Goal: Task Accomplishment & Management: Complete application form

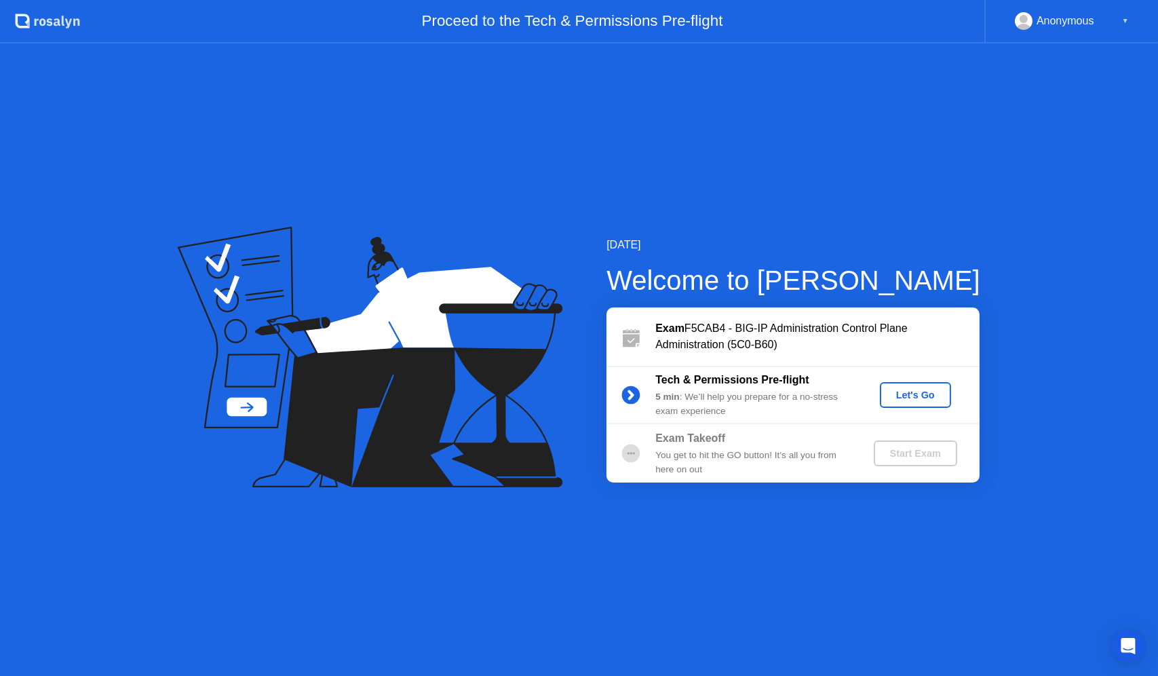
click at [908, 391] on div "Let's Go" at bounding box center [916, 395] width 60 height 11
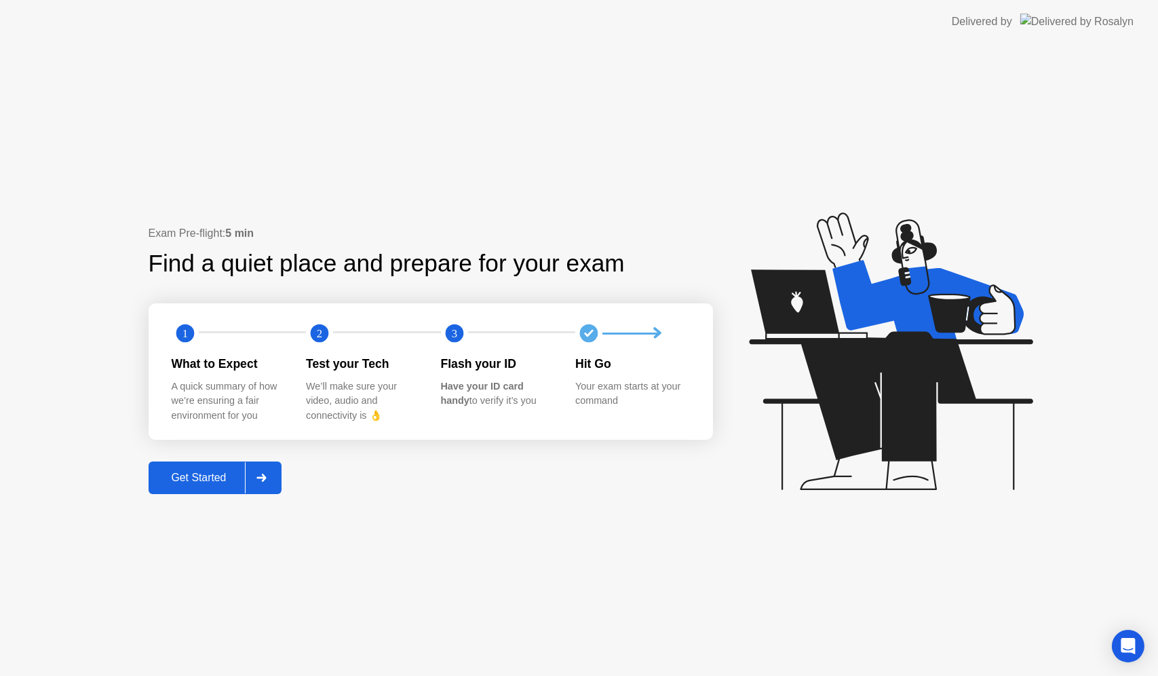
click at [189, 470] on button "Get Started" at bounding box center [216, 477] width 134 height 33
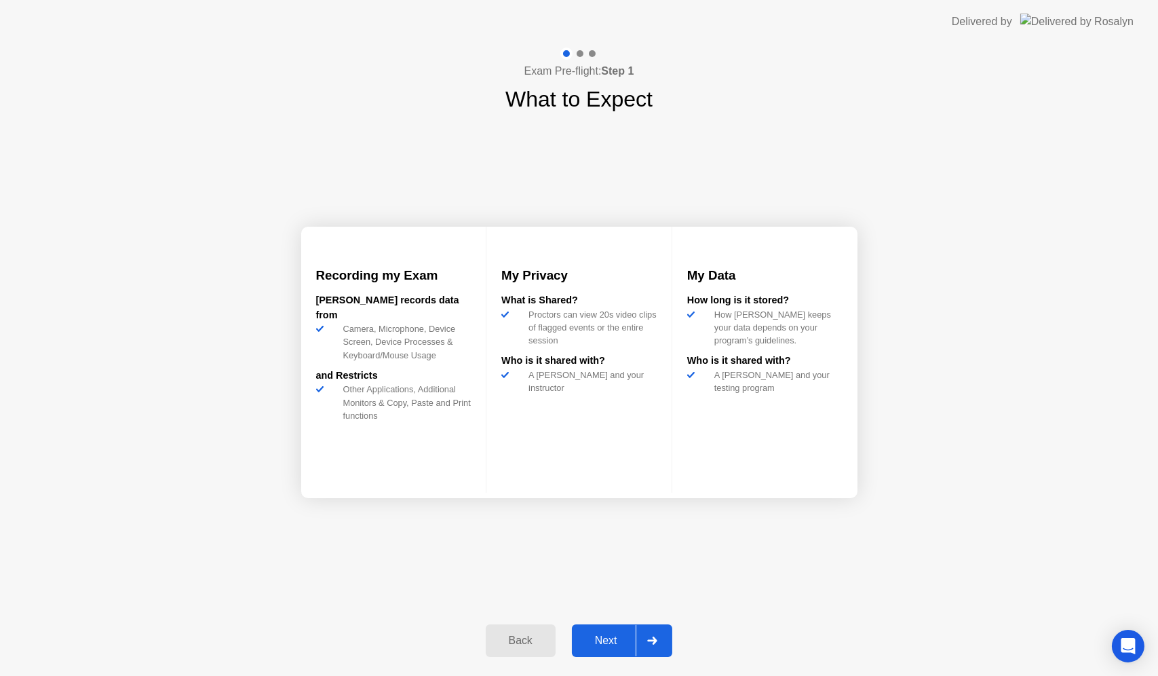
click at [611, 647] on div "Next" at bounding box center [606, 641] width 60 height 12
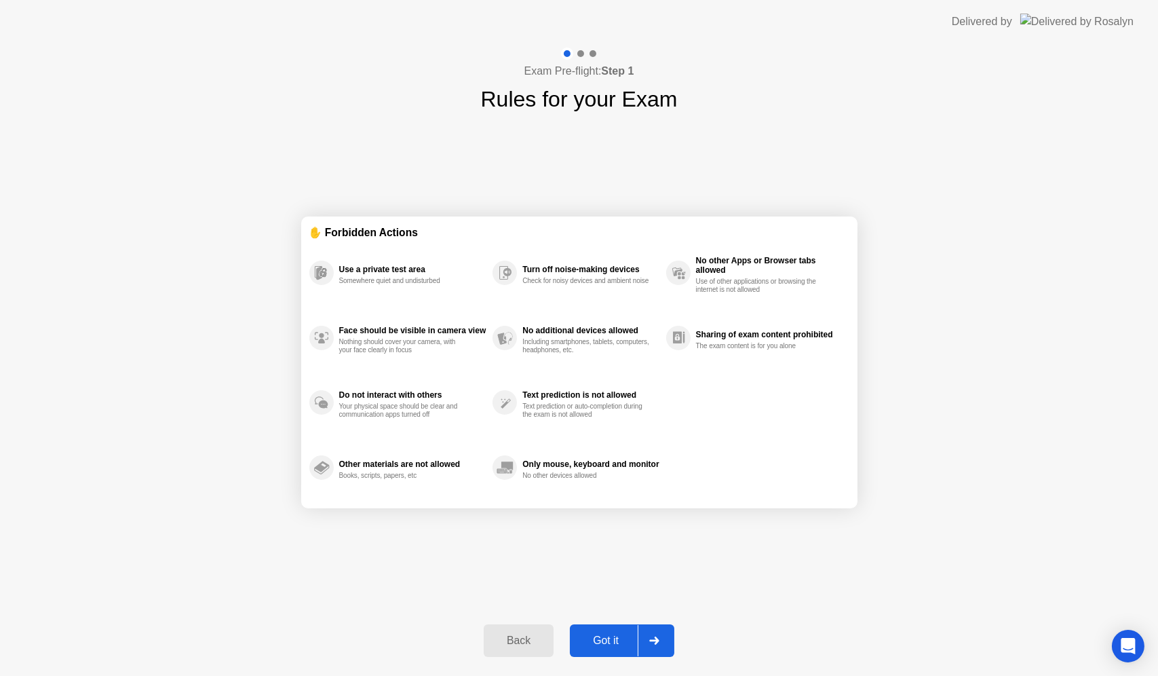
click at [611, 645] on div "Got it" at bounding box center [606, 641] width 64 height 12
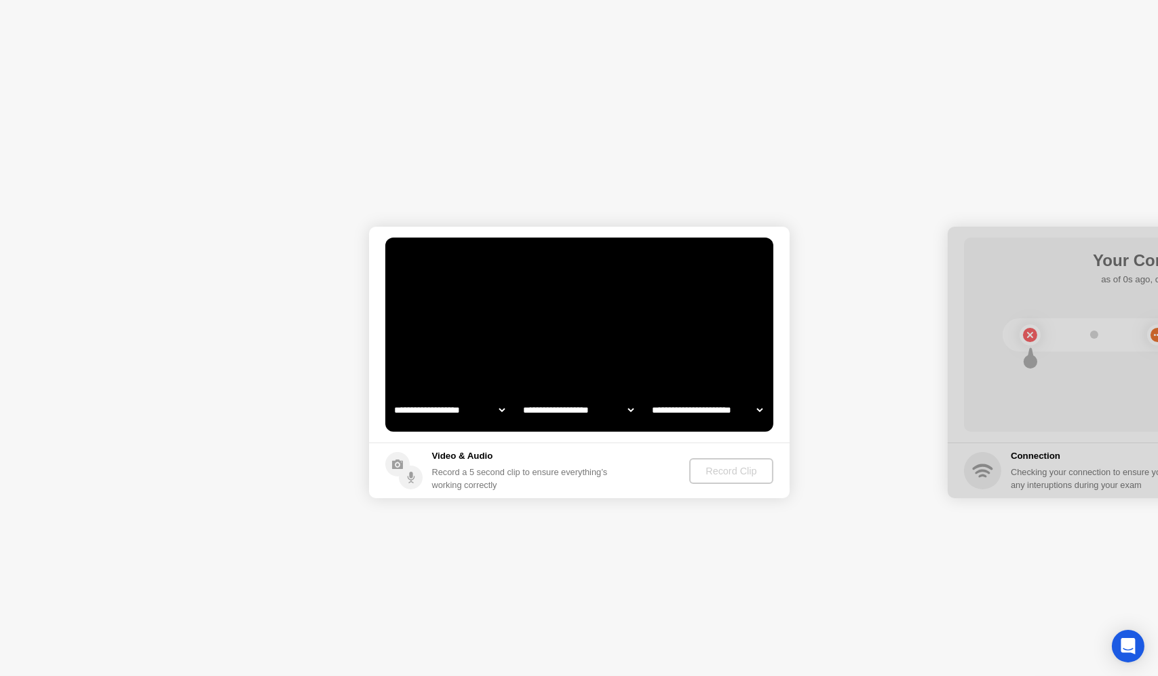
select select "**********"
select select "*******"
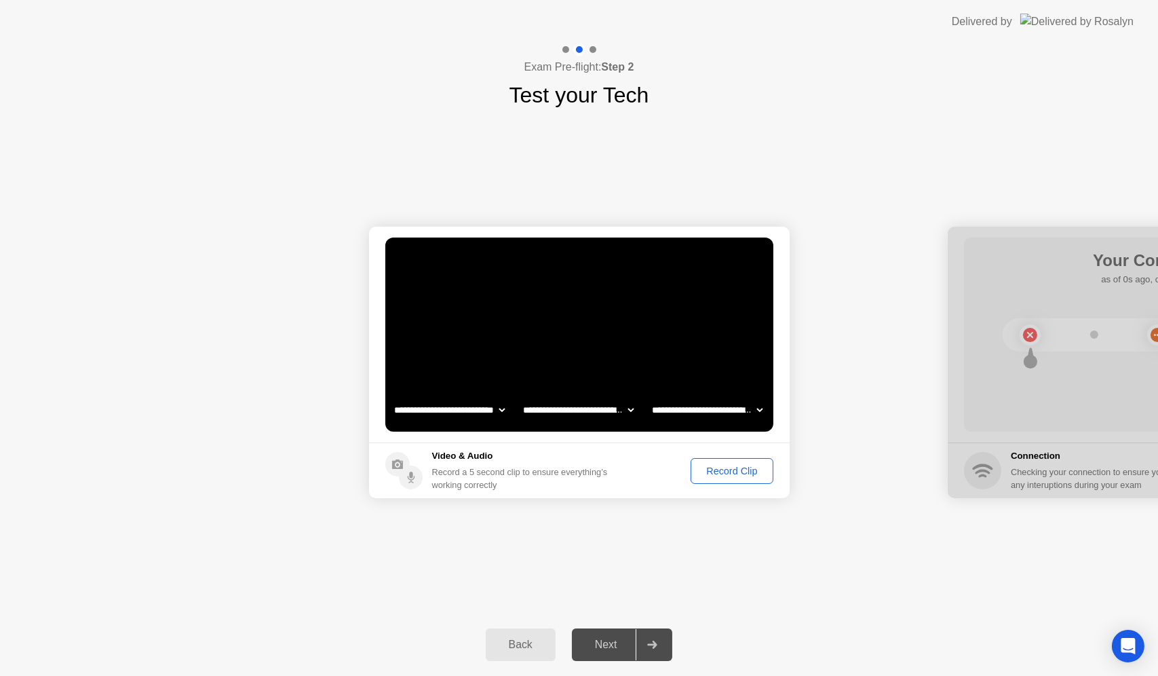
click at [730, 470] on div "Record Clip" at bounding box center [732, 471] width 73 height 11
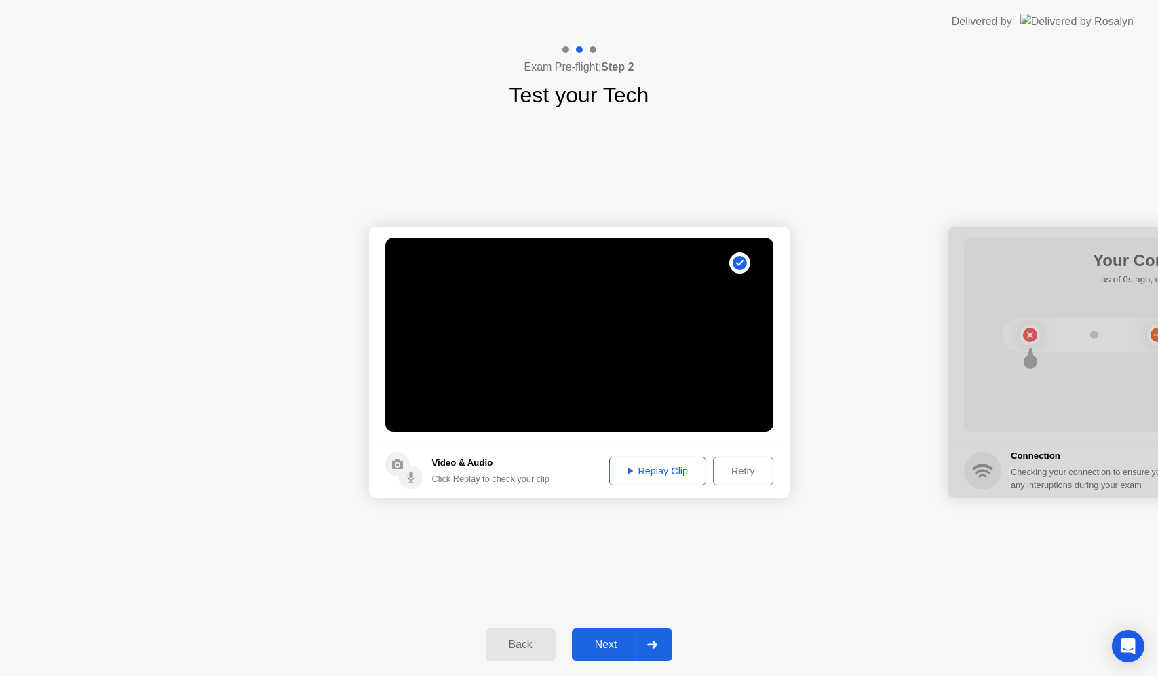
click at [604, 644] on div "Next" at bounding box center [606, 645] width 60 height 12
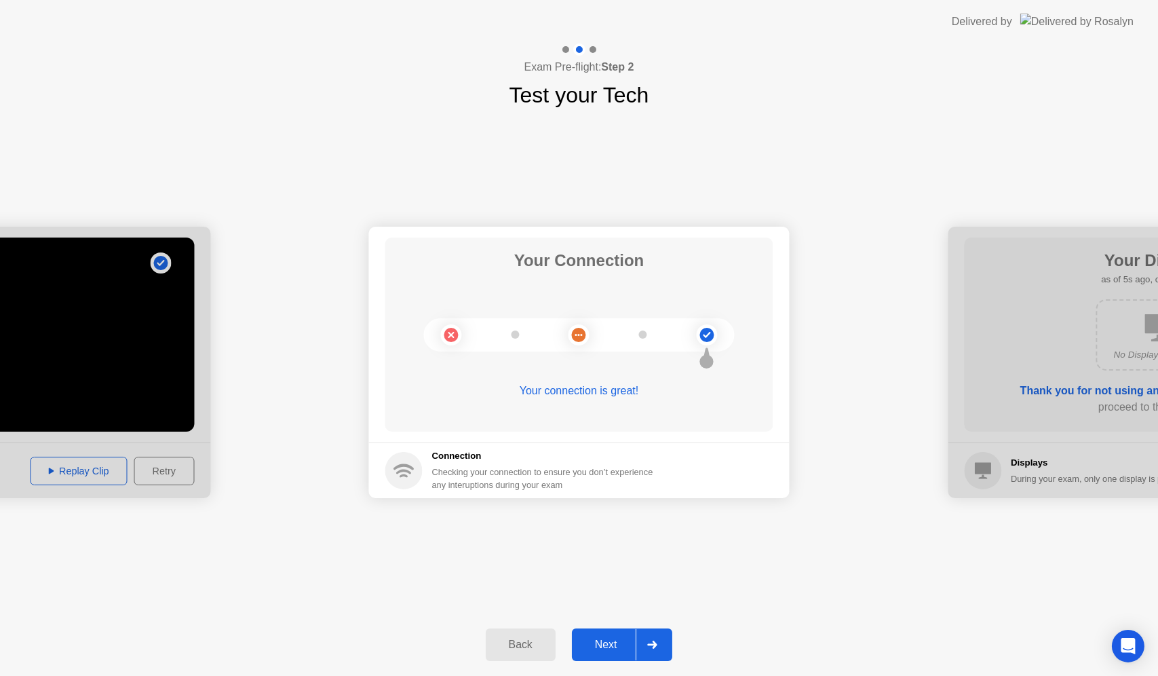
click at [597, 648] on div "Next" at bounding box center [606, 645] width 60 height 12
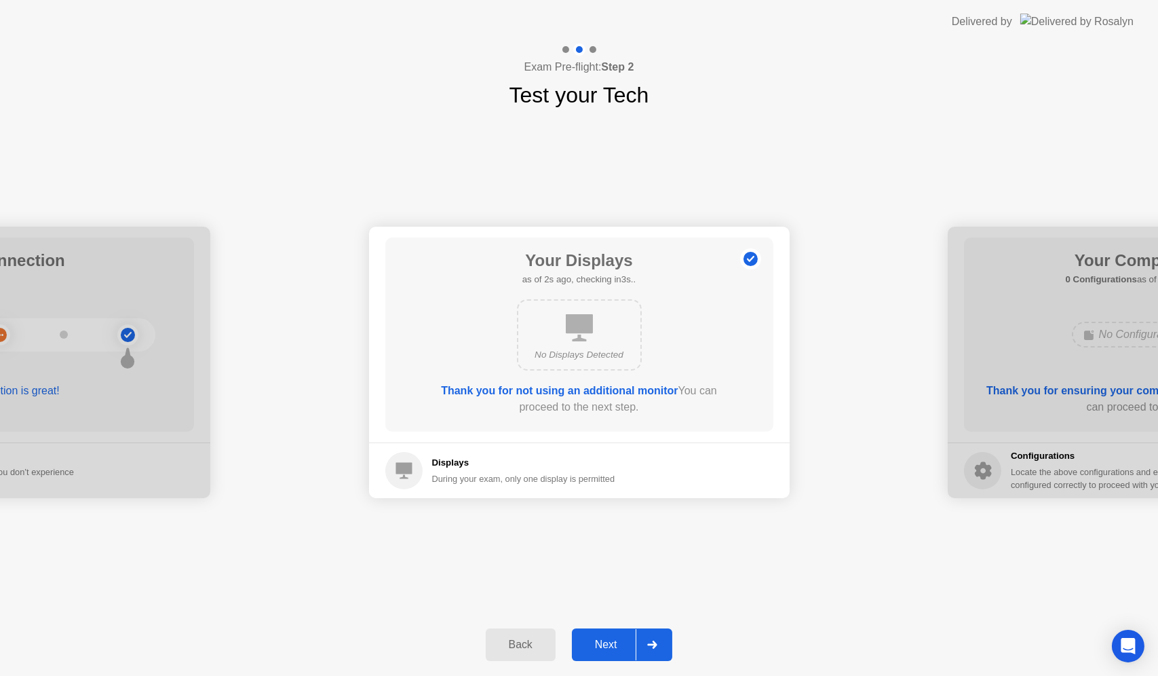
click at [597, 648] on div "Next" at bounding box center [606, 645] width 60 height 12
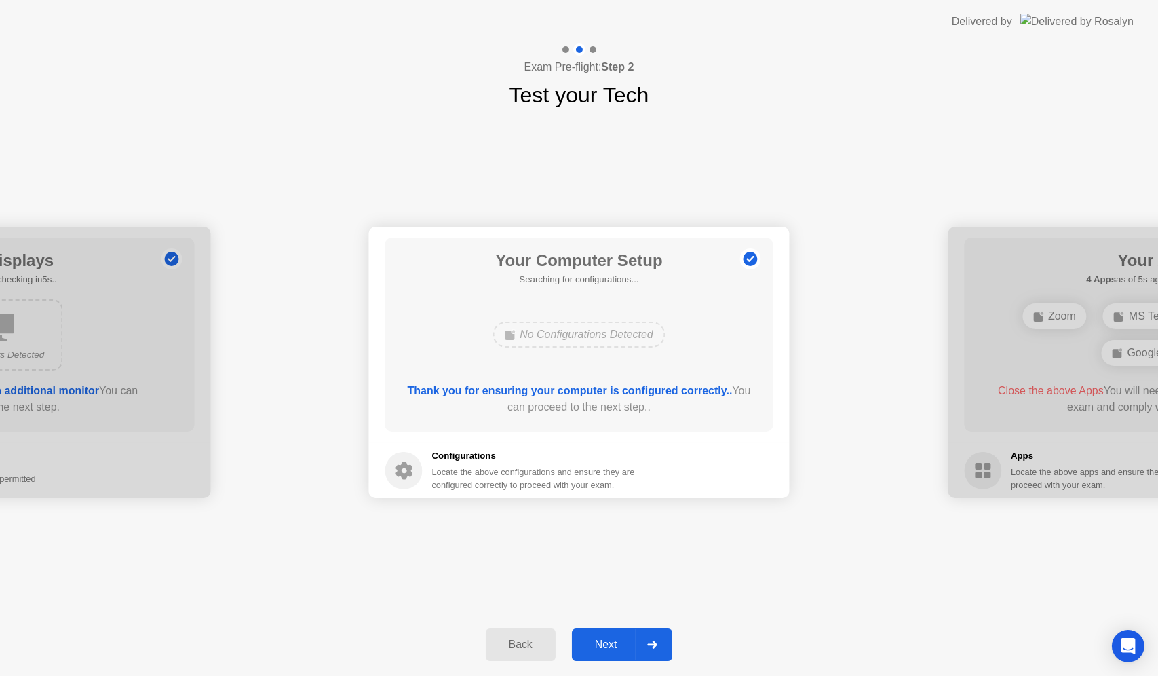
click at [597, 648] on div "Next" at bounding box center [606, 645] width 60 height 12
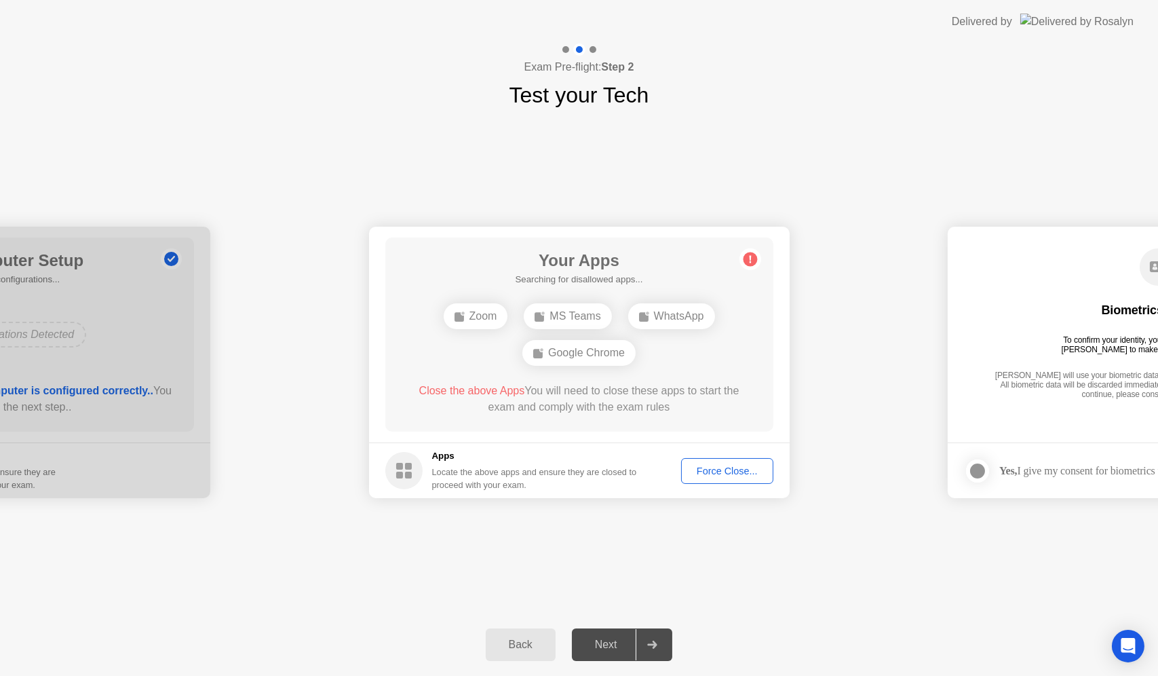
click at [700, 469] on div "Force Close..." at bounding box center [727, 471] width 83 height 11
click at [703, 466] on div "Force Close..." at bounding box center [727, 471] width 83 height 11
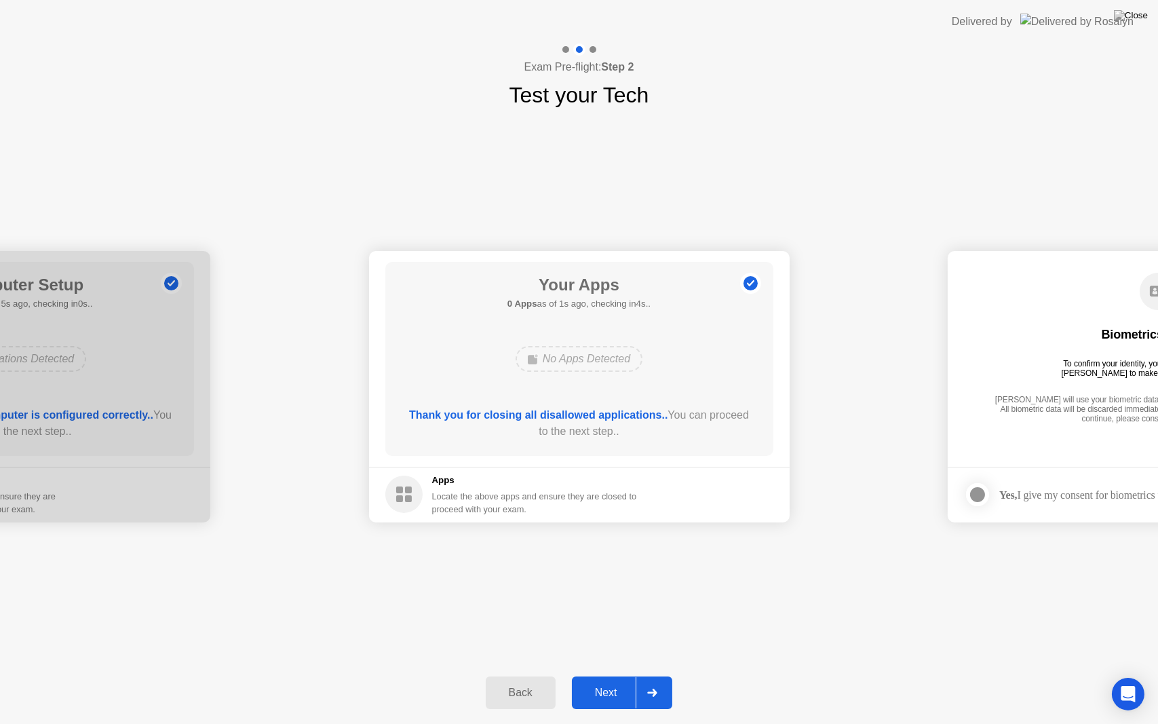
click at [605, 675] on div "Next" at bounding box center [606, 693] width 60 height 12
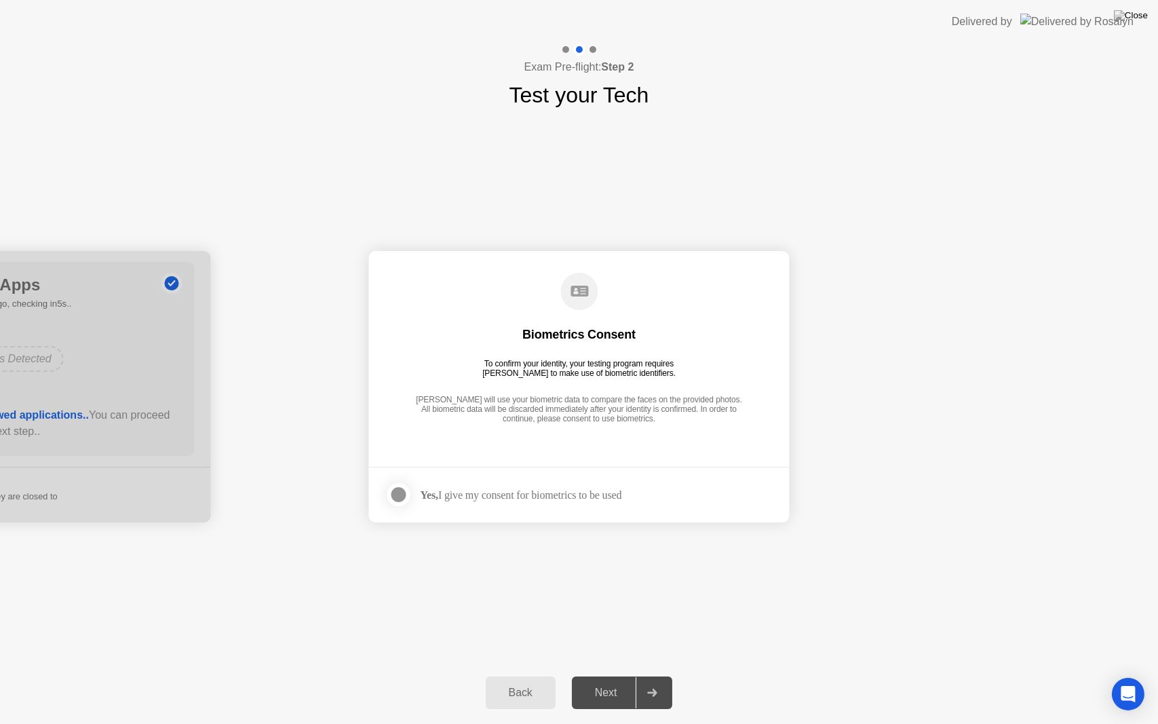
click at [438, 492] on strong "Yes," at bounding box center [430, 495] width 18 height 12
click at [396, 489] on div at bounding box center [399, 495] width 16 height 16
click at [611, 675] on div "Next" at bounding box center [606, 693] width 60 height 12
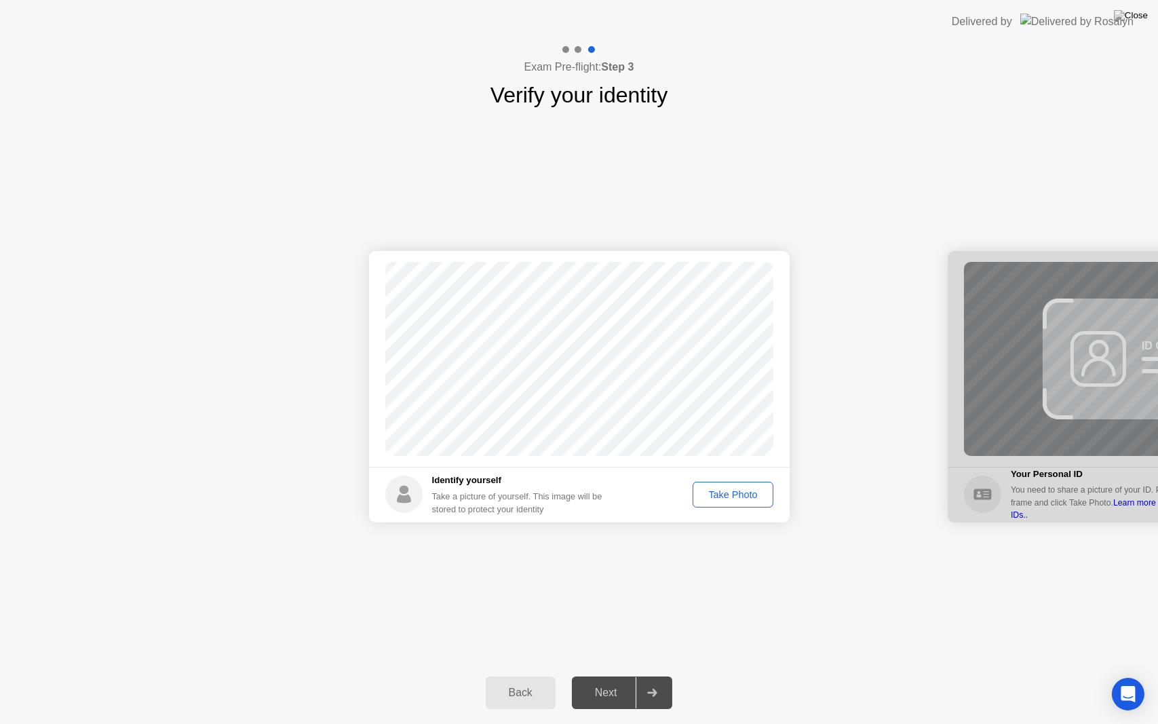
click at [719, 493] on div "Take Photo" at bounding box center [733, 494] width 71 height 11
click at [744, 495] on div "Retake" at bounding box center [742, 494] width 53 height 11
click at [735, 499] on div "Take Photo" at bounding box center [733, 494] width 71 height 11
click at [601, 675] on div "Next" at bounding box center [606, 693] width 60 height 12
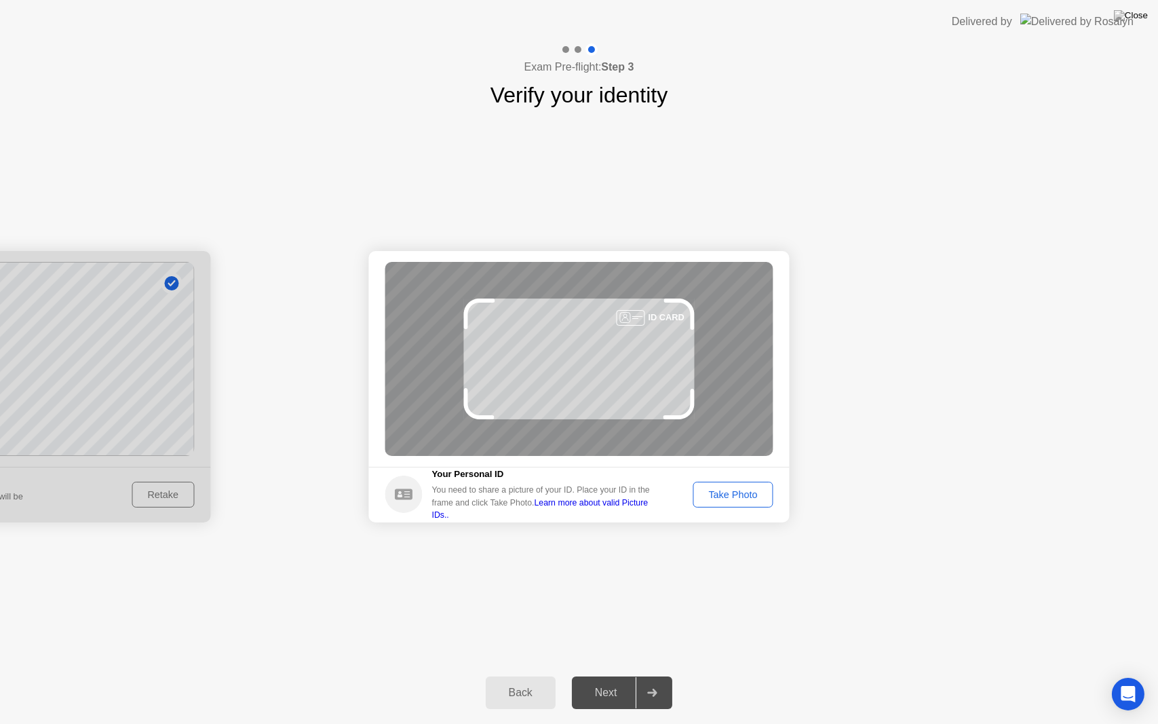
click at [746, 496] on div "Take Photo" at bounding box center [733, 494] width 71 height 11
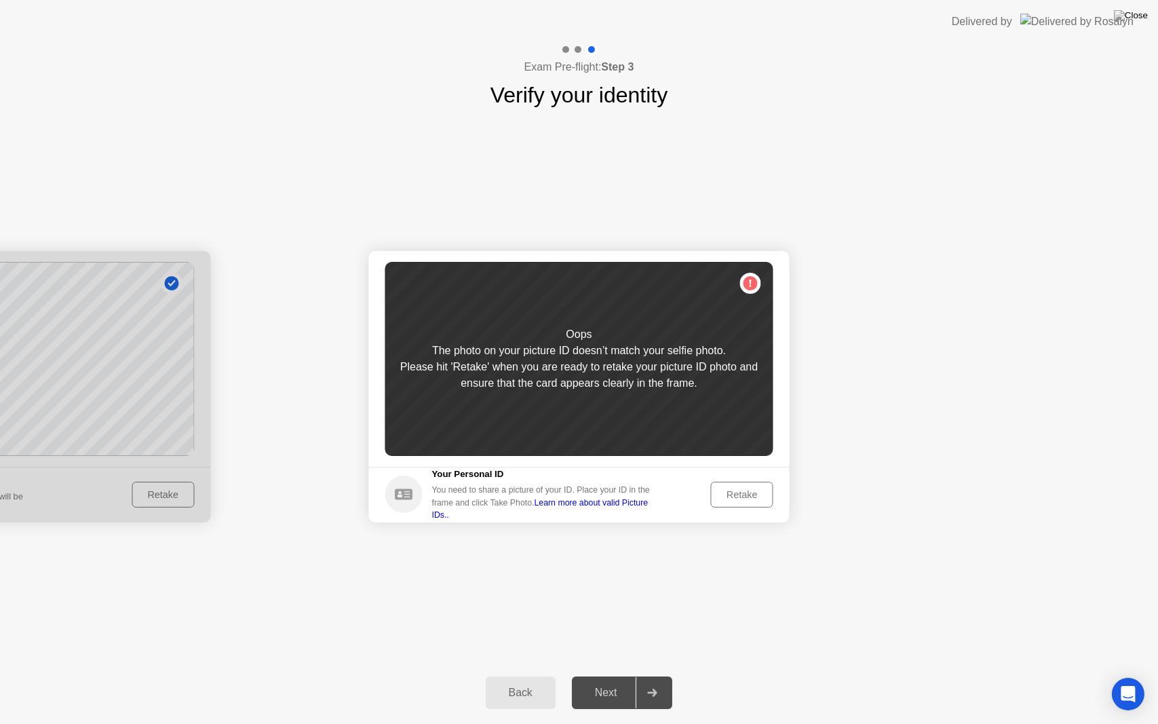
click at [730, 491] on div "Retake" at bounding box center [742, 494] width 53 height 11
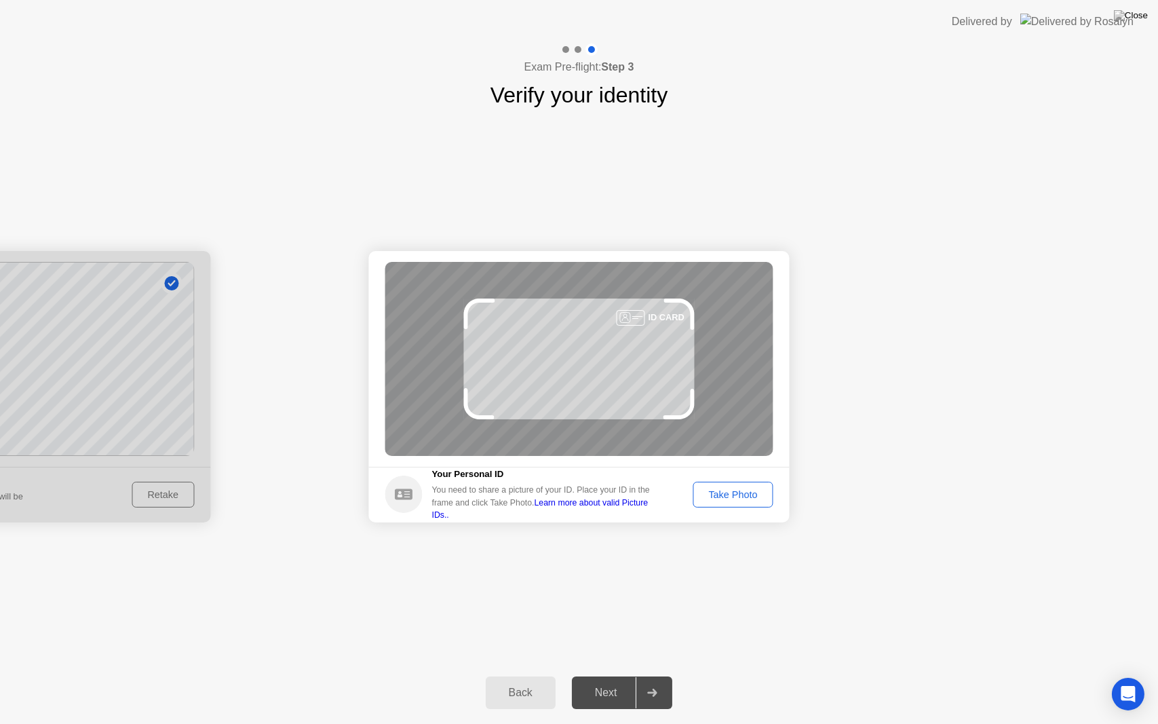
click at [725, 495] on div "Take Photo" at bounding box center [733, 494] width 71 height 11
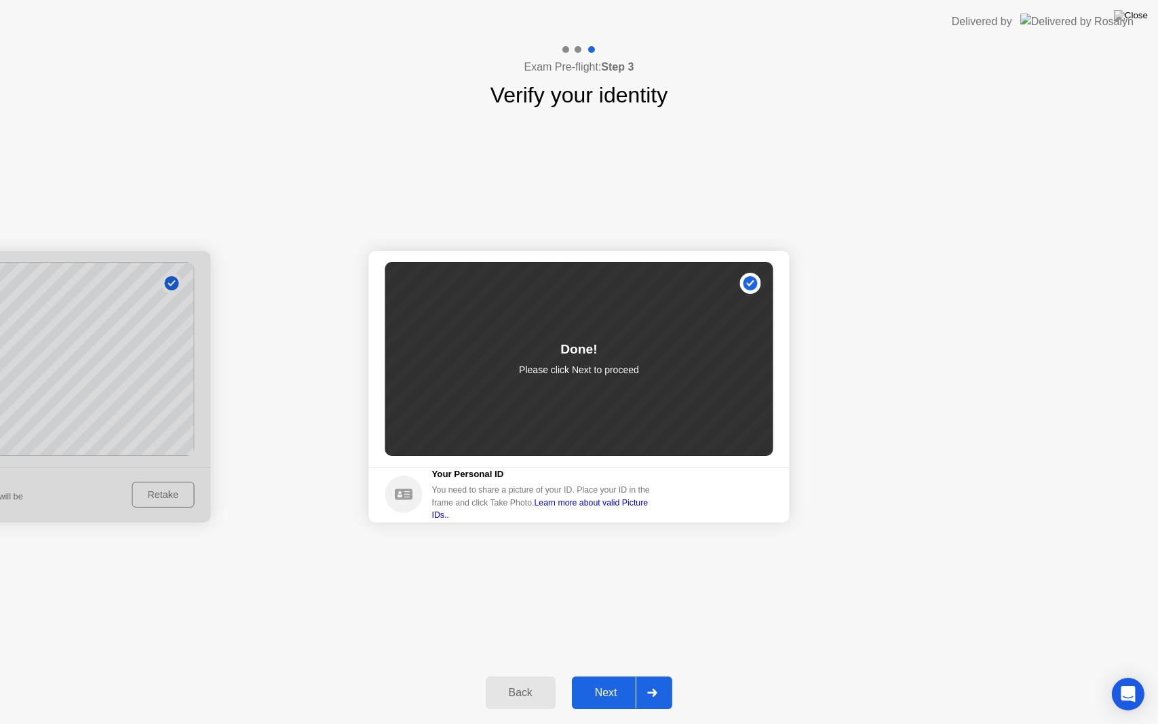
click at [590, 675] on button "Next" at bounding box center [622, 693] width 101 height 33
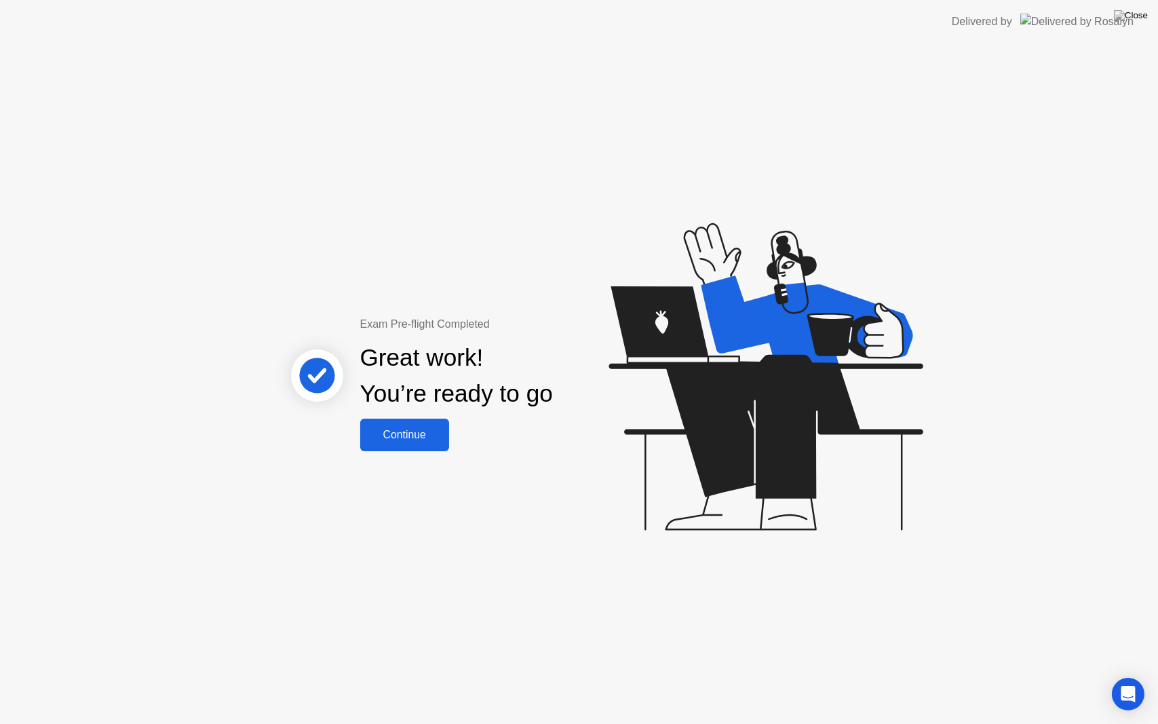
click at [400, 435] on div "Continue" at bounding box center [404, 435] width 81 height 12
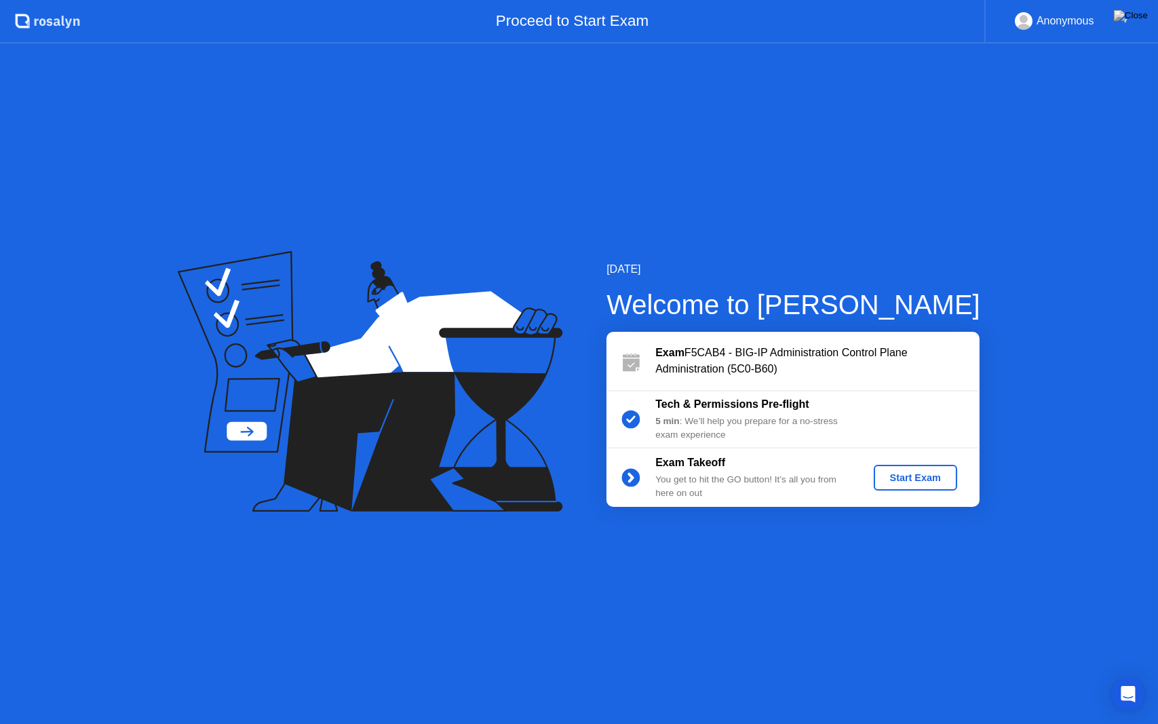
click at [902, 478] on div "Start Exam" at bounding box center [915, 477] width 73 height 11
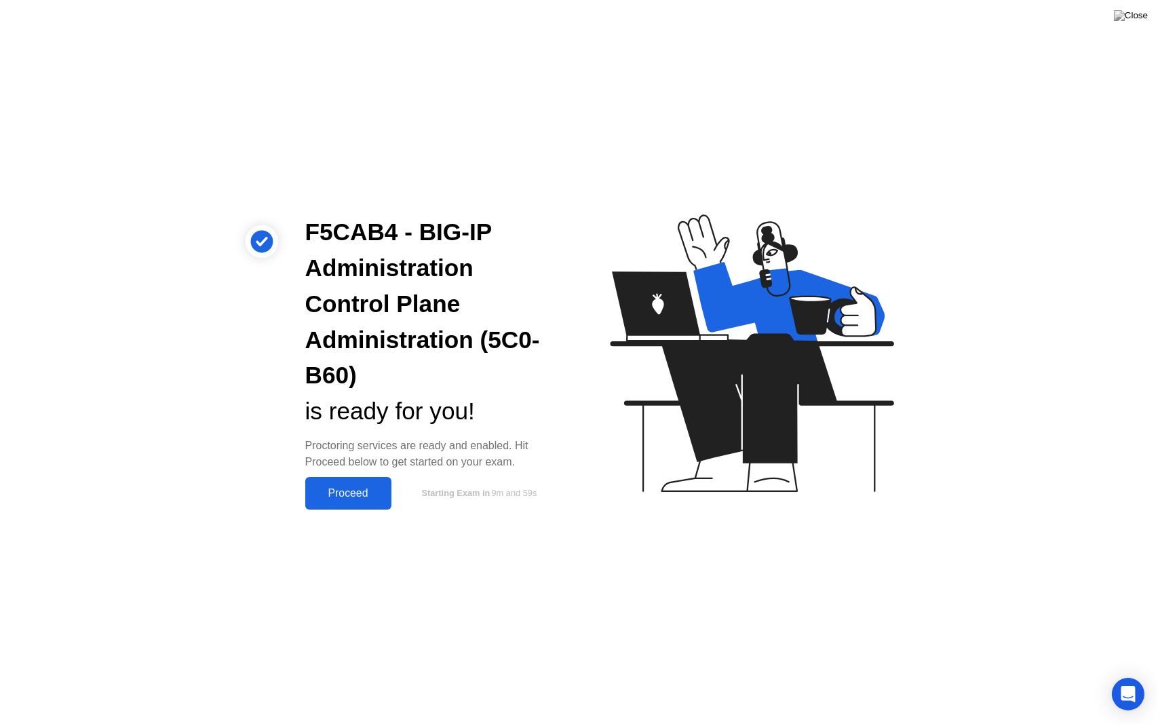
click at [345, 494] on div "Proceed" at bounding box center [348, 493] width 78 height 12
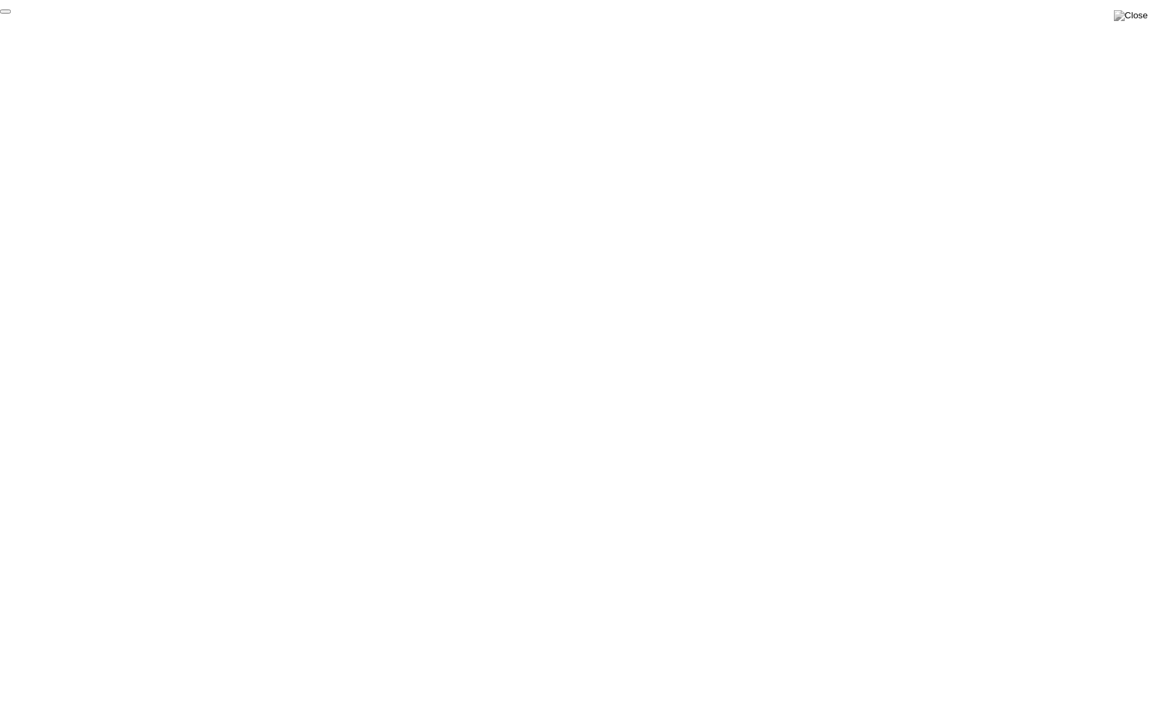
click div "End Proctoring Session"
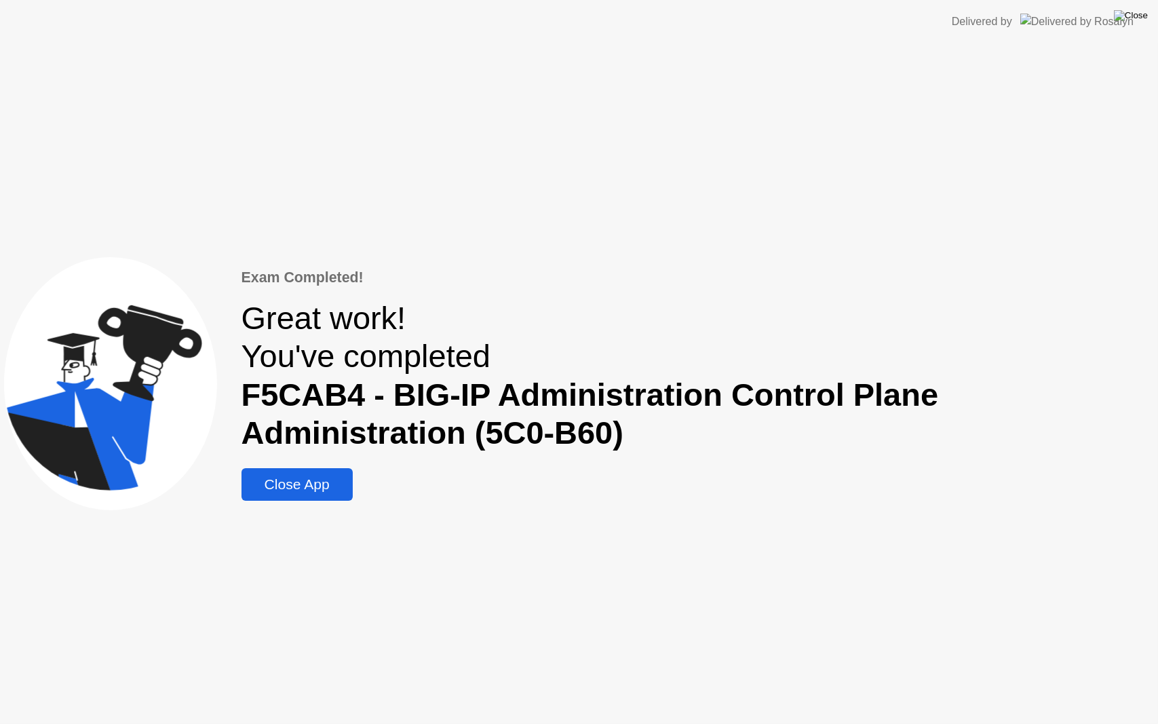
click at [1141, 16] on img at bounding box center [1131, 15] width 34 height 11
click at [324, 491] on div "Close App" at bounding box center [297, 484] width 103 height 16
